Goal: Task Accomplishment & Management: Manage account settings

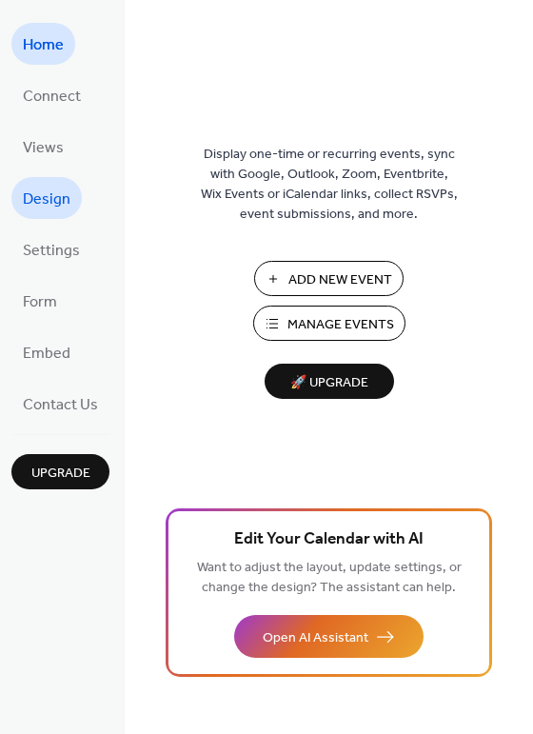
click at [29, 197] on span "Design" at bounding box center [47, 200] width 48 height 30
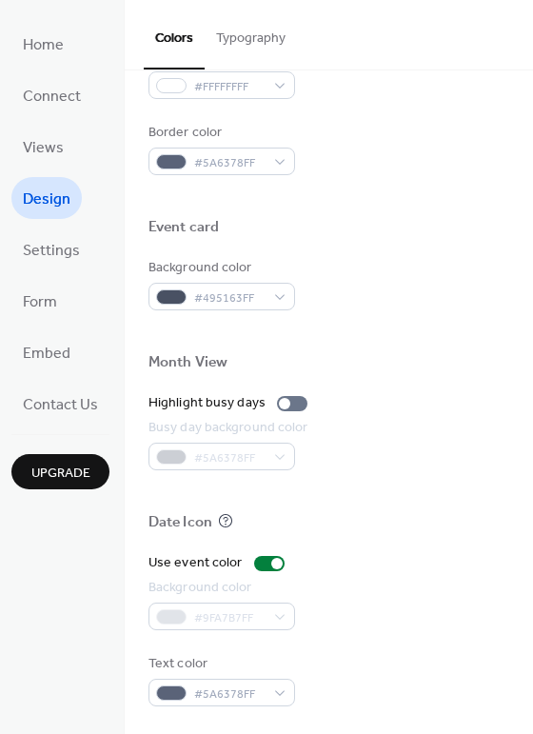
click at [260, 13] on button "Typography" at bounding box center [251, 34] width 92 height 68
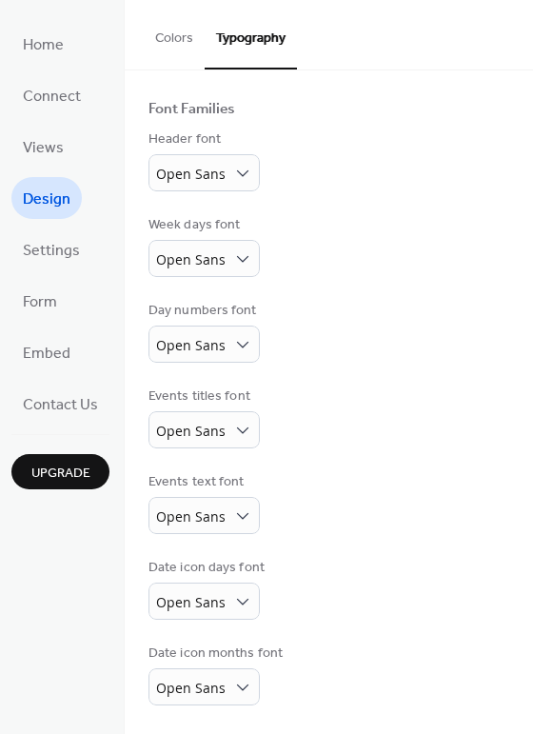
scroll to position [104, 0]
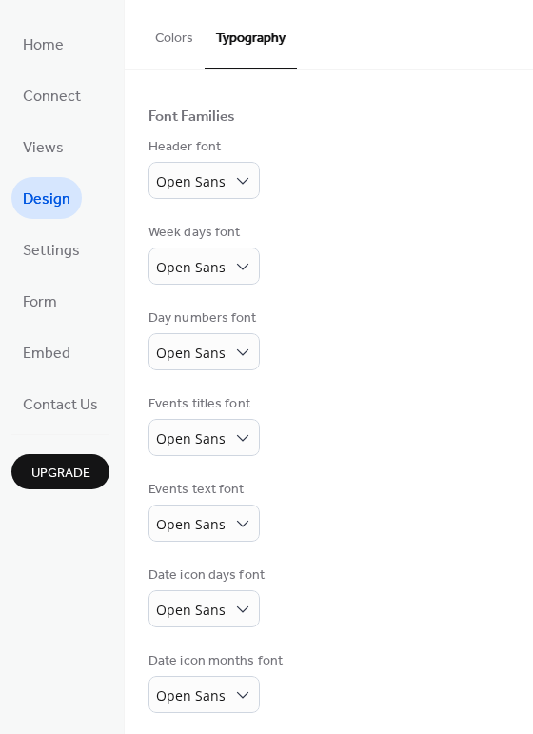
click at [252, 39] on button "Typography" at bounding box center [251, 34] width 92 height 69
click at [47, 159] on span "Views" at bounding box center [43, 148] width 41 height 30
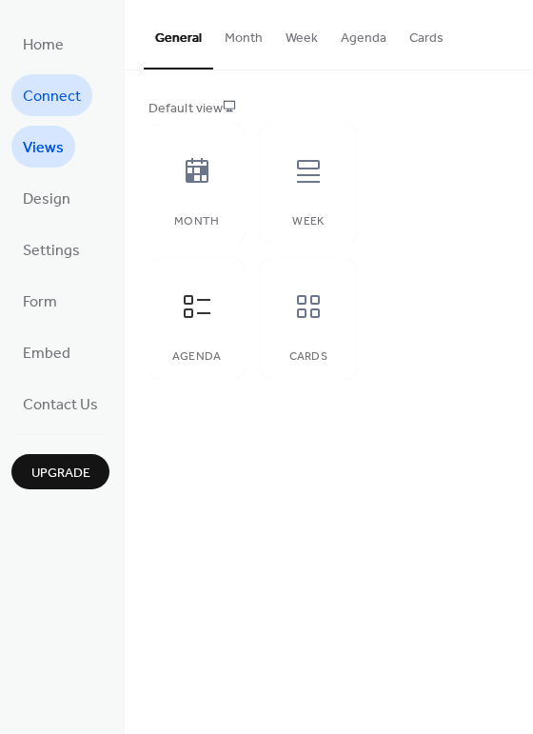
click at [50, 96] on span "Connect" at bounding box center [52, 97] width 58 height 30
